Goal: Find specific page/section: Find specific page/section

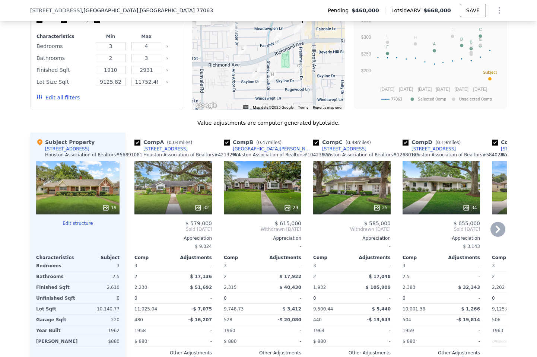
scroll to position [640, 0]
click at [245, 196] on div "29" at bounding box center [262, 188] width 77 height 54
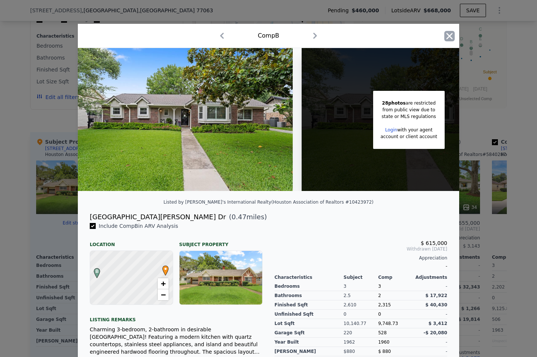
click at [454, 32] on icon "button" at bounding box center [449, 36] width 10 height 10
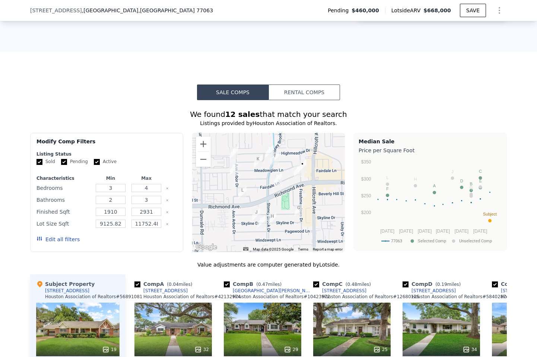
scroll to position [426, 0]
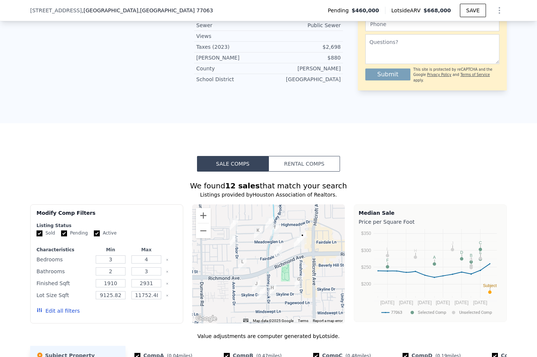
click at [66, 237] on input "Pending" at bounding box center [64, 234] width 6 height 6
checkbox input "false"
click at [96, 237] on input "Active" at bounding box center [97, 234] width 6 height 6
checkbox input "false"
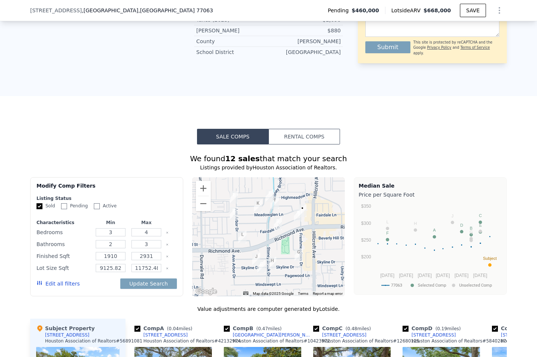
scroll to position [455, 0]
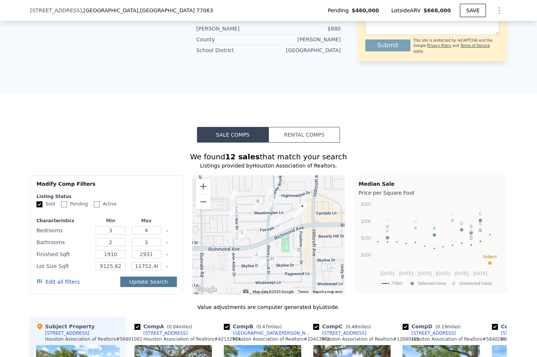
click at [154, 286] on button "Update Search" at bounding box center [148, 282] width 56 height 10
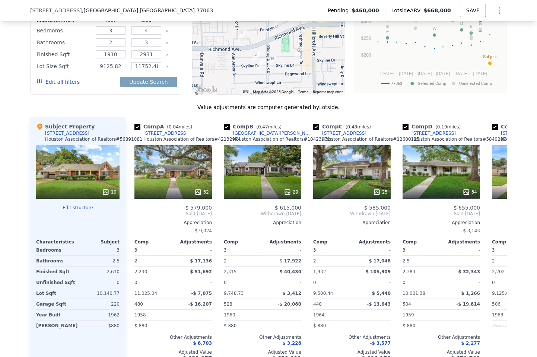
scroll to position [0, 0]
click at [178, 187] on div "32" at bounding box center [172, 172] width 77 height 54
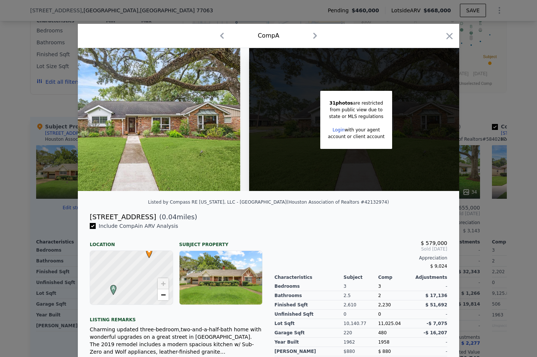
scroll to position [0, 44]
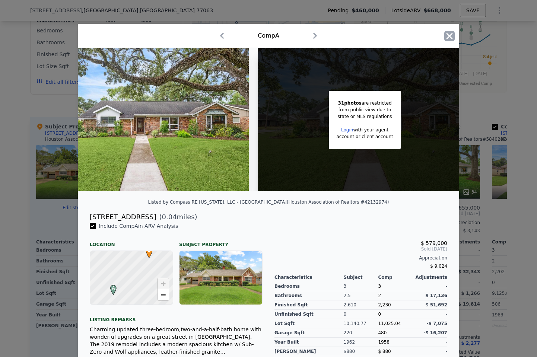
click at [453, 35] on icon "button" at bounding box center [449, 36] width 10 height 10
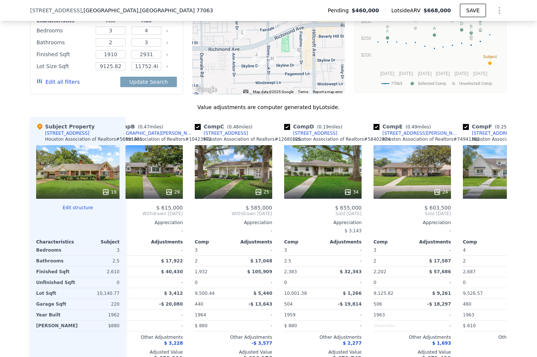
scroll to position [0, 126]
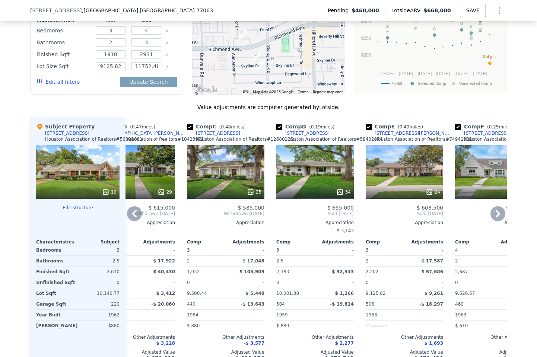
click at [383, 169] on div "24" at bounding box center [404, 172] width 77 height 54
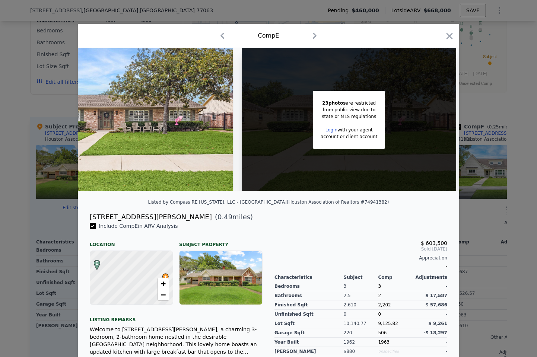
scroll to position [0, 60]
click at [453, 37] on icon "button" at bounding box center [449, 36] width 10 height 10
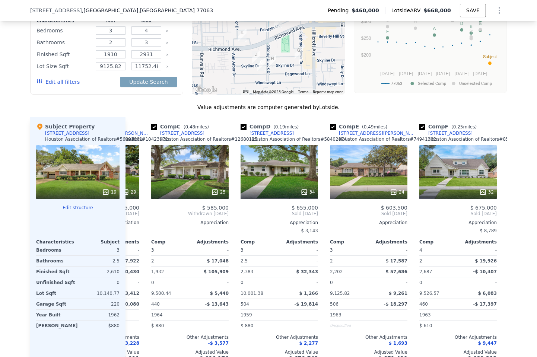
scroll to position [0, 187]
